Goal: Ask a question: Seek information or help from site administrators or community

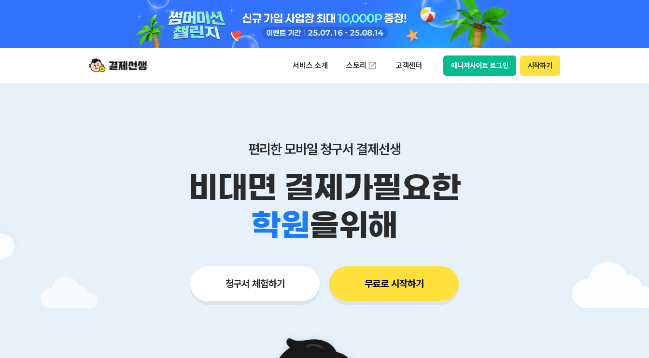
click at [497, 70] on button "매니저사이트 로그인" at bounding box center [480, 66] width 73 height 20
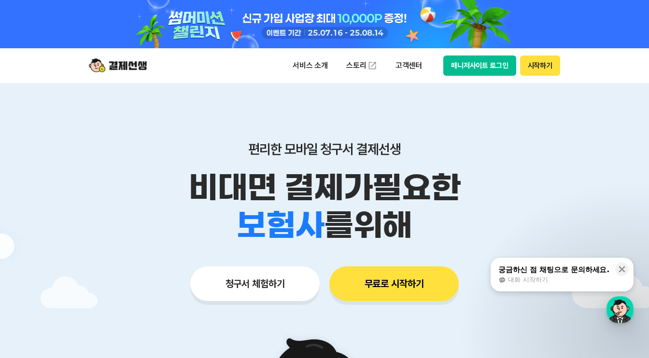
scroll to position [8785, 0]
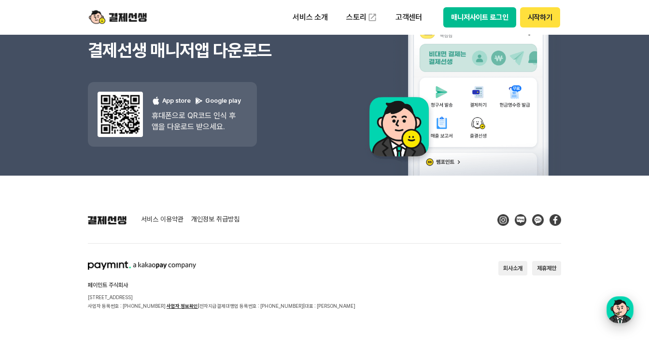
click at [618, 315] on div "button" at bounding box center [620, 310] width 27 height 27
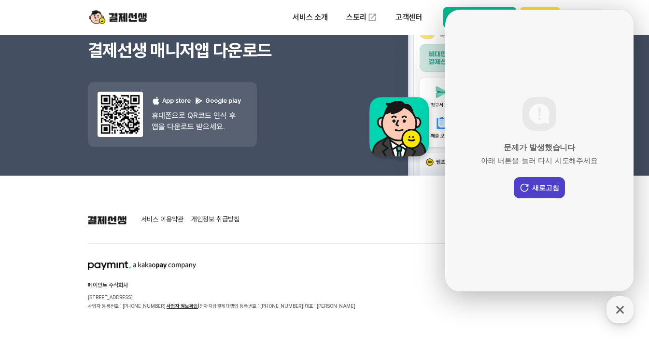
click at [547, 190] on button "새로고침" at bounding box center [539, 187] width 51 height 21
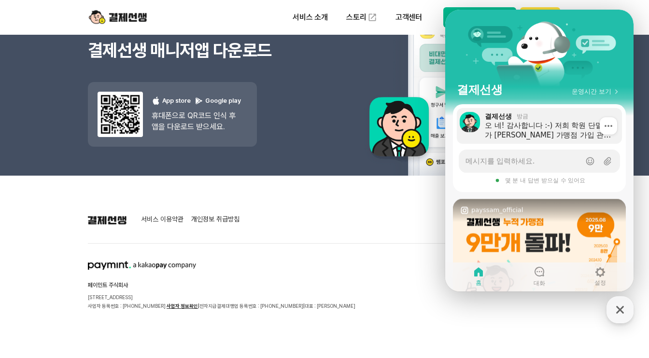
click at [539, 133] on div "오 네! 감사합니다 :-) 저희 학원 단말기가 [PERSON_NAME] 가맹점 가입 관계 여부와 상관 없이, 학부모님께서 카카오페이 결제로 결…" at bounding box center [550, 130] width 130 height 19
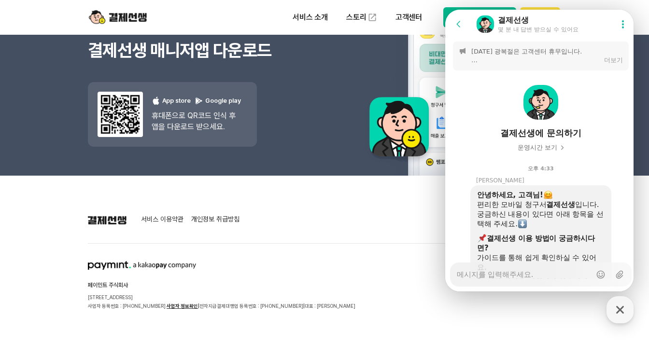
scroll to position [1928, 0]
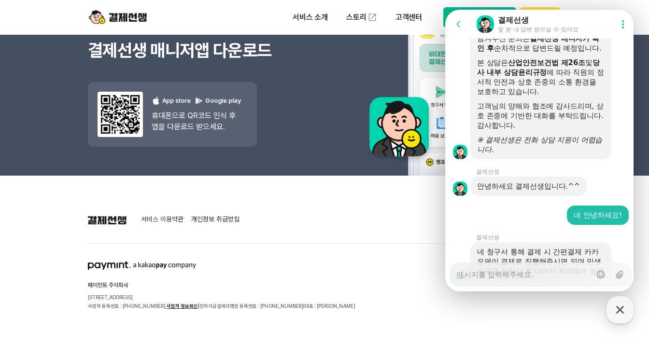
click at [403, 211] on footer "서비스 이용약관 개인정보 취급방침 페이민트 주식회사 [STREET_ADDRESS] 사업자 등록번호 : [PHONE_NUMBER] 사업자 정보확…" at bounding box center [324, 267] width 649 height 183
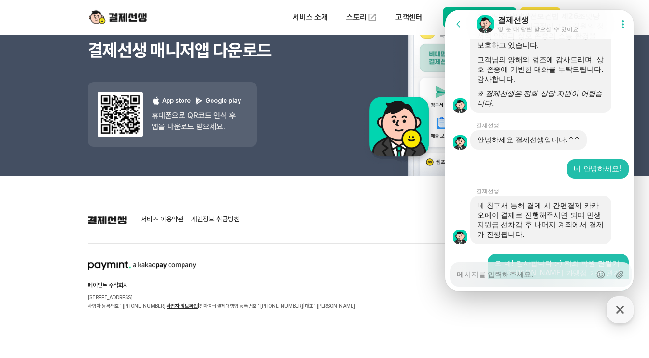
scroll to position [1972, 0]
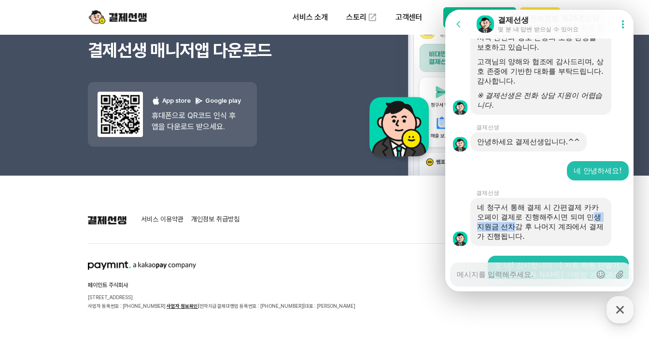
drag, startPoint x: 555, startPoint y: 110, endPoint x: 595, endPoint y: 114, distance: 40.3
click at [595, 203] on div "네 청구서 통해 결제 시 간편결제 카카오페이 결제로 진행해주시면 되며 민생지원금 선차감 후 나머지 계좌에서 결제가 진행됩니다." at bounding box center [541, 222] width 128 height 39
click at [590, 203] on div "네 청구서 통해 결제 시 간편결제 카카오페이 결제로 진행해주시면 되며 민생지원금 선차감 후 나머지 계좌에서 결제가 진행됩니다." at bounding box center [541, 222] width 128 height 39
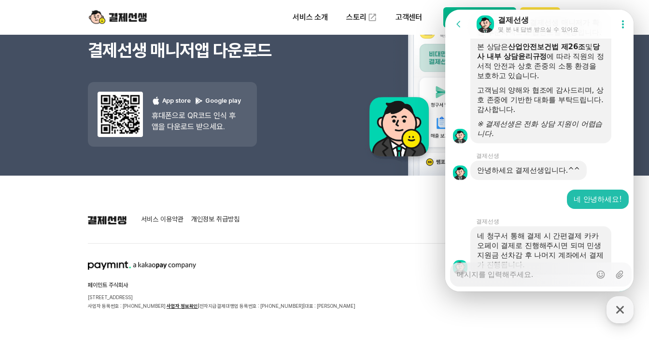
scroll to position [1920, 0]
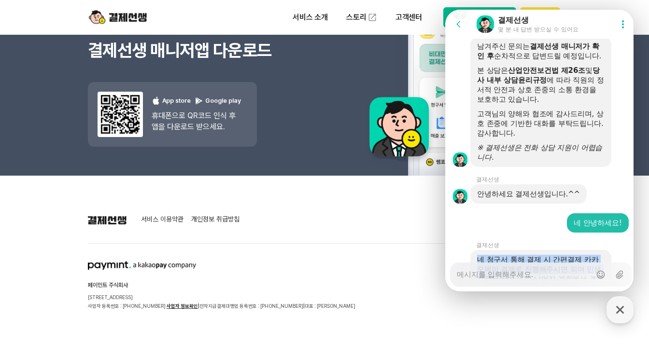
drag, startPoint x: 476, startPoint y: 153, endPoint x: 597, endPoint y: 162, distance: 121.1
click at [597, 250] on div "네 청구서 통해 결제 시 간편결제 카카오페이 결제로 진행해주시면 되며 민생지원금 선차감 후 나머지 계좌에서 결제가 진행됩니다." at bounding box center [541, 274] width 141 height 48
drag, startPoint x: 575, startPoint y: 174, endPoint x: 569, endPoint y: 175, distance: 6.3
click at [569, 255] on div "네 청구서 통해 결제 시 간편결제 카카오페이 결제로 진행해주시면 되며 민생지원금 선차감 후 나머지 계좌에서 결제가 진행됩니다." at bounding box center [541, 274] width 128 height 39
click at [604, 250] on div "네 청구서 통해 결제 시 간편결제 카카오페이 결제로 진행해주시면 되며 민생지원금 선차감 후 나머지 계좌에서 결제가 진행됩니다." at bounding box center [541, 274] width 141 height 48
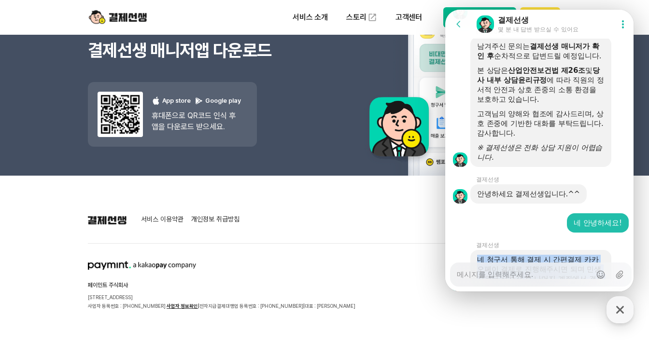
drag, startPoint x: 478, startPoint y: 154, endPoint x: 598, endPoint y: 171, distance: 120.9
click at [597, 255] on div "네 청구서 통해 결제 시 간편결제 카카오페이 결제로 진행해주시면 되며 민생지원금 선차감 후 나머지 계좌에서 결제가 진행됩니다." at bounding box center [541, 274] width 128 height 39
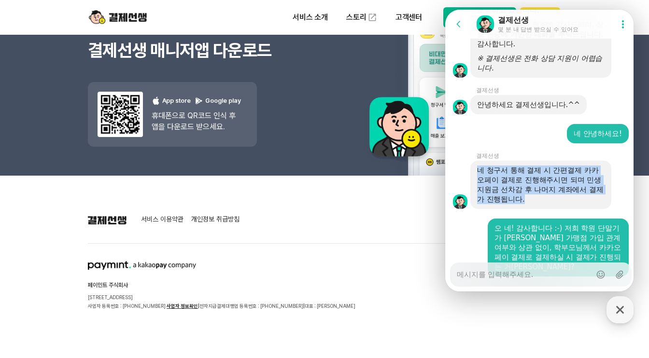
scroll to position [2042, 0]
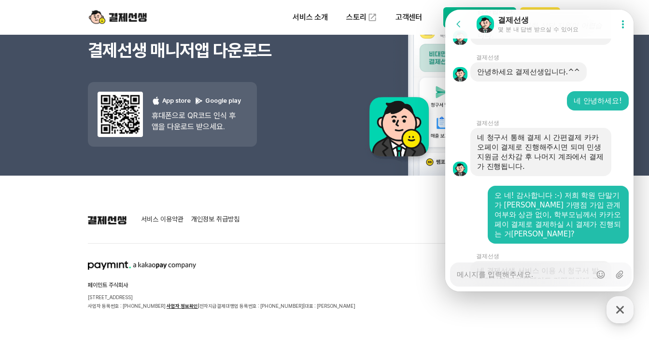
click at [578, 324] on div "아하 네! :-) 감사합니다! 저희 단말기 자체에서는 큐알이나 바코드 인식이 안되어 방법을 찾던 중이었는데, 결제선생으로 진행하면 되겠네요!" at bounding box center [559, 343] width 128 height 39
click at [556, 266] on div "네 결제선생 서비스 이용 시 청구서 발송하시면 카카오페이도 가맹되기에 결제 고객님들이 카카오페이로 결제하실 수 있습니다." at bounding box center [541, 285] width 128 height 39
drag, startPoint x: 477, startPoint y: 144, endPoint x: 612, endPoint y: 164, distance: 135.8
click at [612, 261] on div "네 결제선생 서비스 이용 시 청구서 발송하시면 카카오페이도 가맹되기에 결제 고객님들이 카카오페이로 결제하실 수 있습니다." at bounding box center [554, 285] width 166 height 48
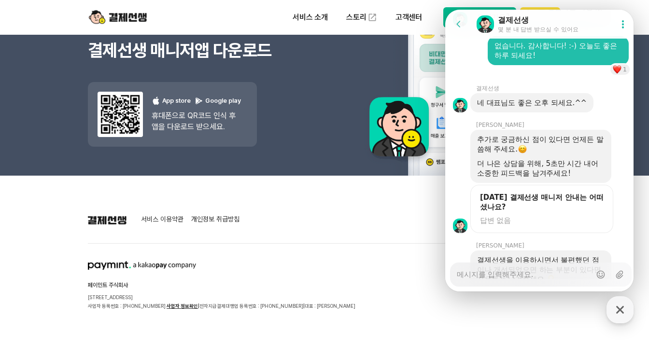
scroll to position [2466, 0]
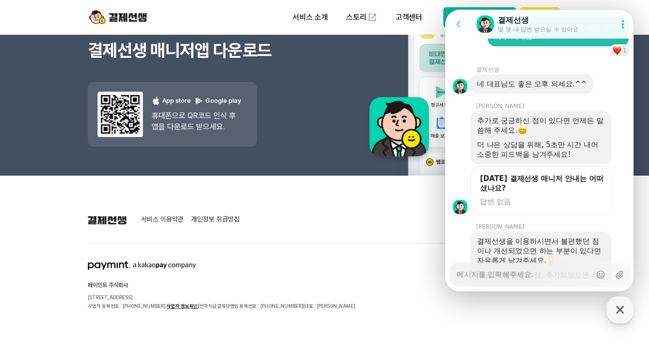
type textarea "x"
